Goal: Navigation & Orientation: Find specific page/section

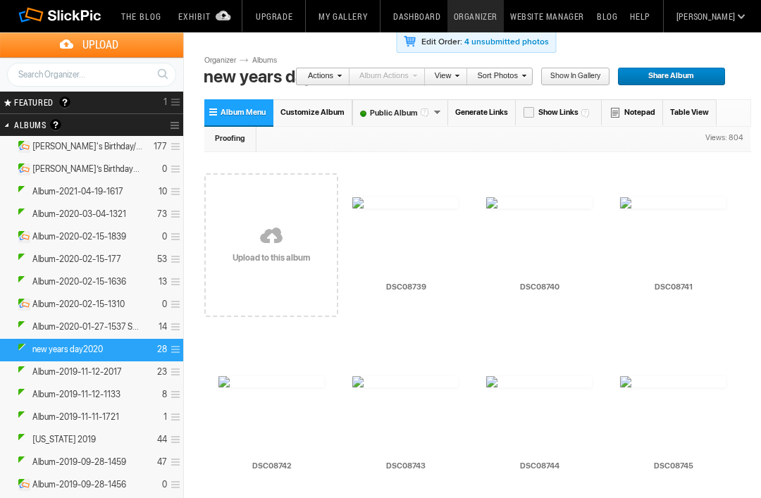
click at [417, 209] on img at bounding box center [405, 202] width 106 height 11
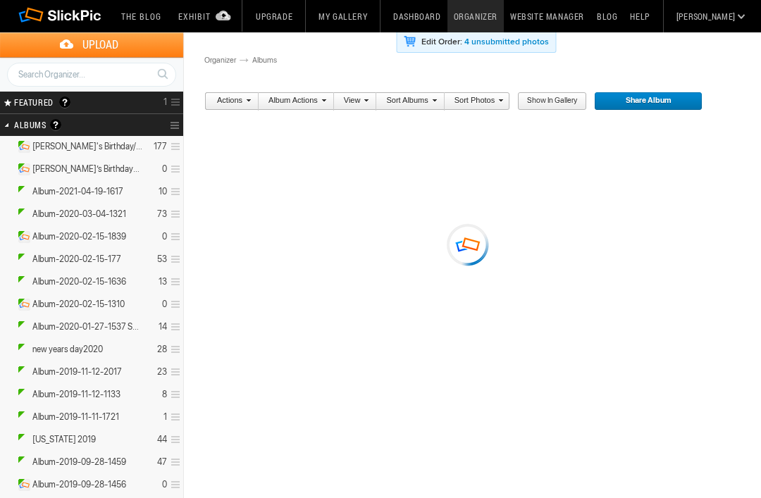
click at [148, 215] on details "Album-2020-03-04-1321 73" at bounding box center [91, 215] width 183 height 23
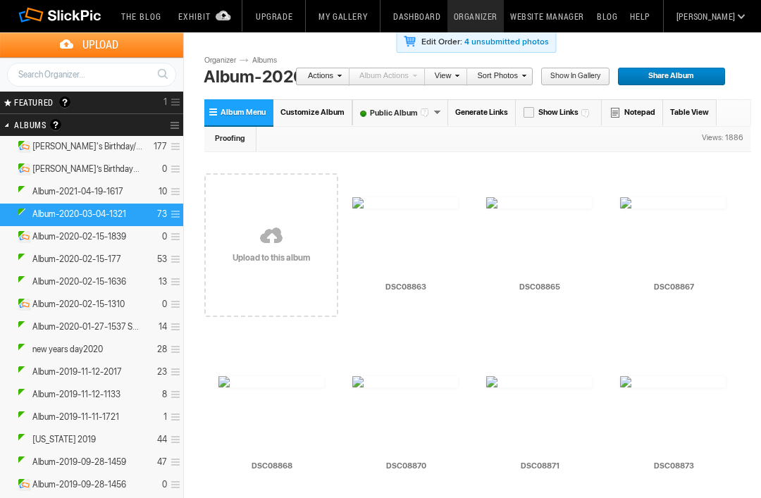
click at [409, 209] on img at bounding box center [405, 202] width 106 height 11
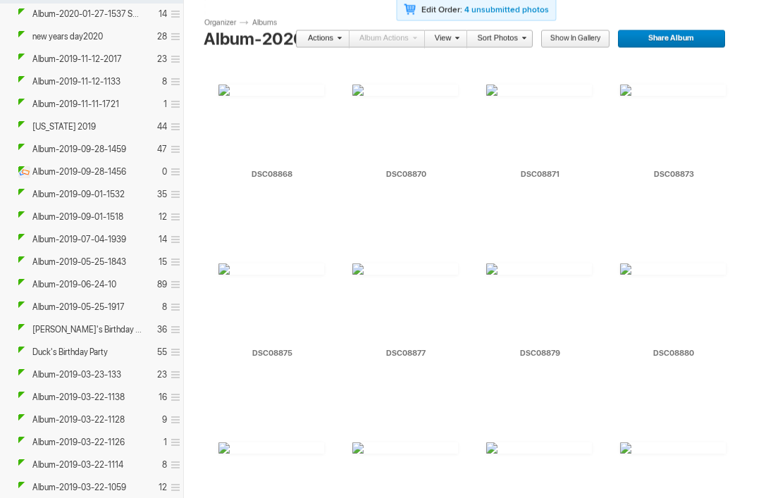
scroll to position [313, 0]
click at [677, 275] on img at bounding box center [673, 269] width 106 height 11
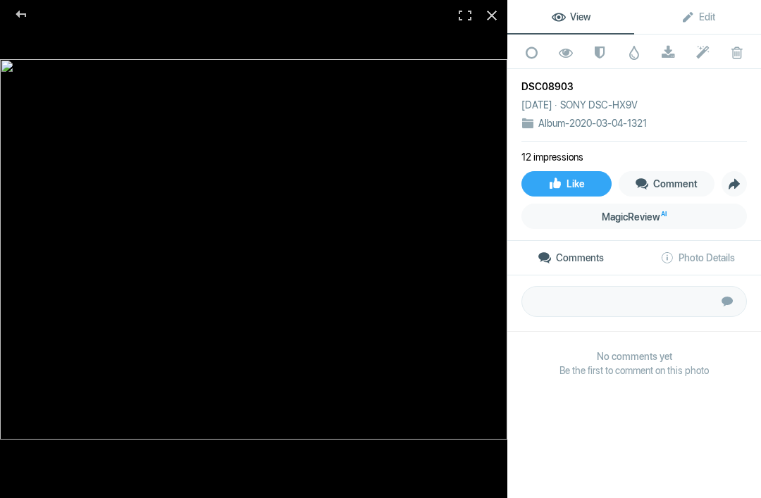
click at [401, 211] on img at bounding box center [253, 249] width 507 height 381
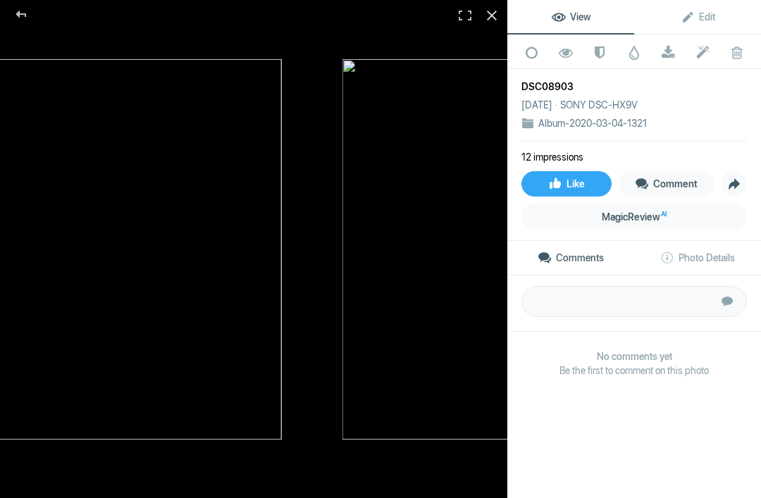
click at [343, 246] on img at bounding box center [596, 249] width 507 height 381
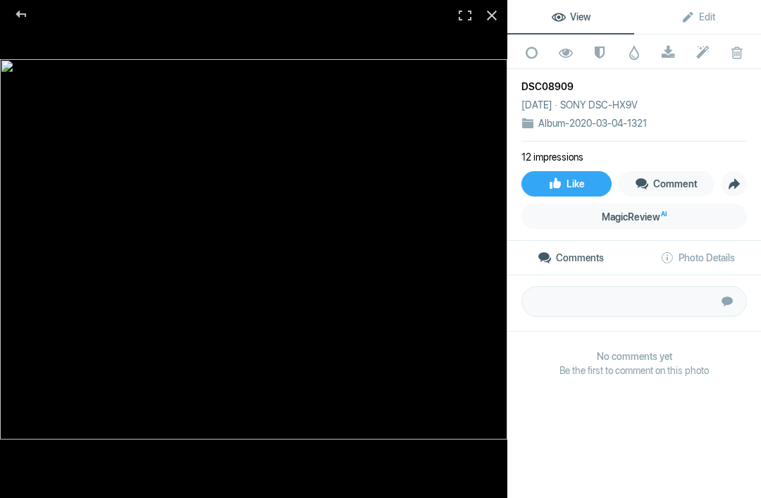
click at [495, 277] on img at bounding box center [253, 249] width 507 height 381
click at [479, 311] on img at bounding box center [253, 249] width 507 height 381
